Goal: Task Accomplishment & Management: Manage account settings

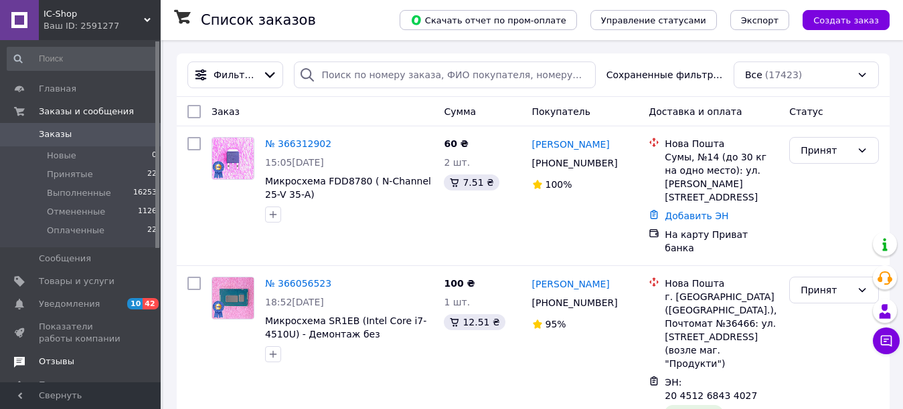
click at [64, 357] on span "Отзывы" at bounding box center [56, 362] width 35 height 12
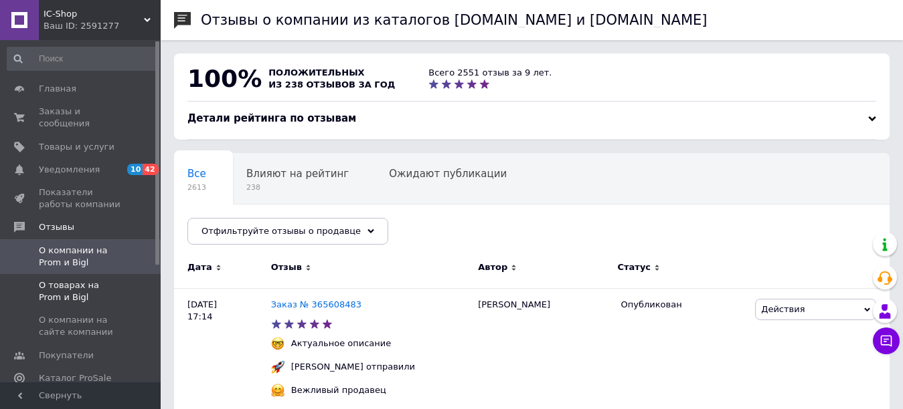
click at [108, 280] on span "О товарах на Prom и Bigl" at bounding box center [81, 292] width 85 height 24
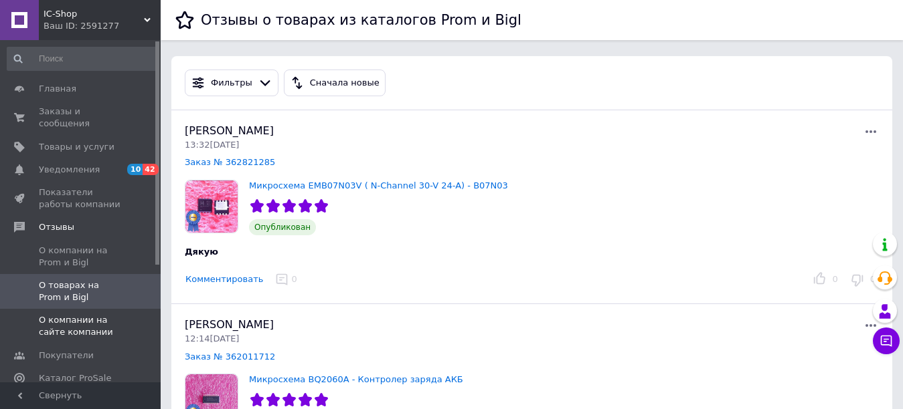
click at [88, 318] on span "О компании на сайте компании" at bounding box center [81, 326] width 85 height 24
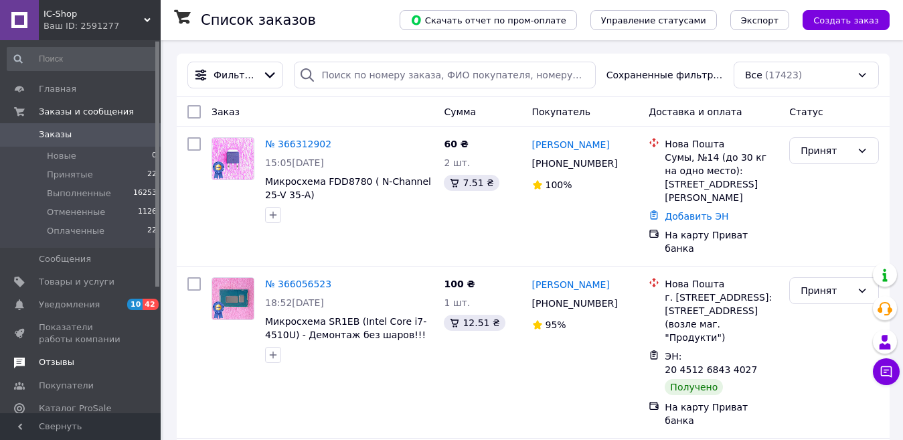
click at [48, 366] on span "Отзывы" at bounding box center [56, 362] width 35 height 12
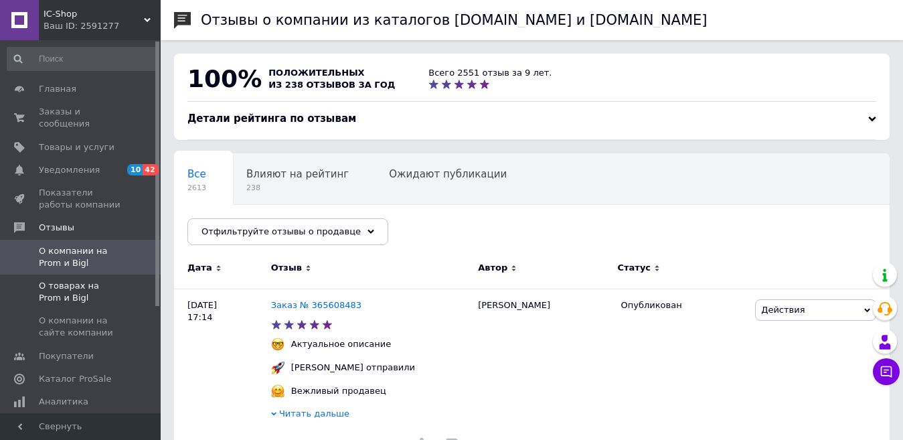
click at [104, 280] on span "О товарах на Prom и Bigl" at bounding box center [81, 292] width 85 height 24
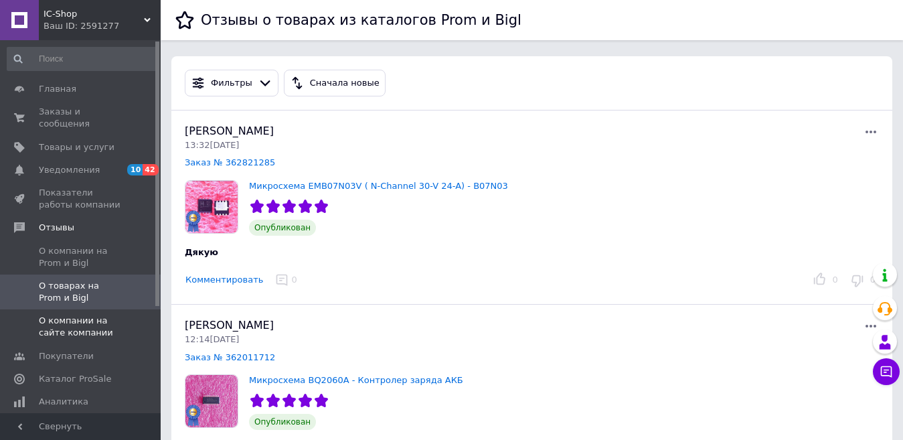
click at [71, 314] on span "О компании на сайте компании" at bounding box center [81, 326] width 85 height 24
